Goal: Information Seeking & Learning: Learn about a topic

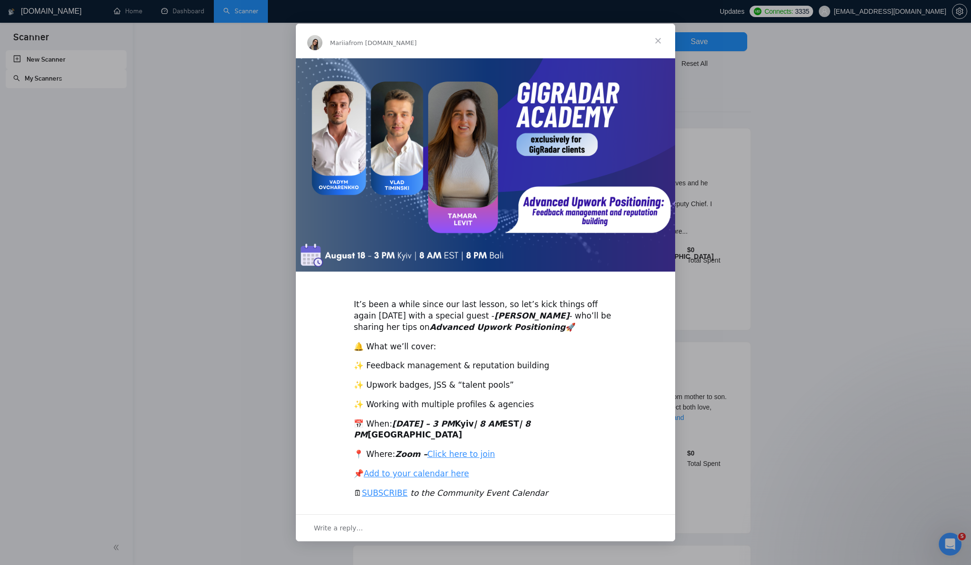
scroll to position [41, 0]
click at [655, 45] on span "Close" at bounding box center [658, 41] width 34 height 34
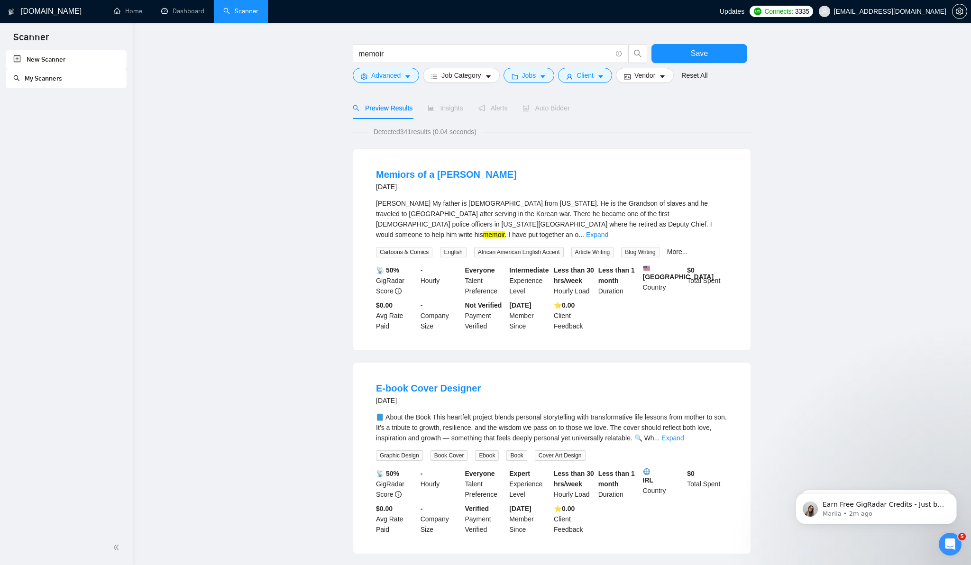
scroll to position [0, 0]
